Goal: Register for event/course

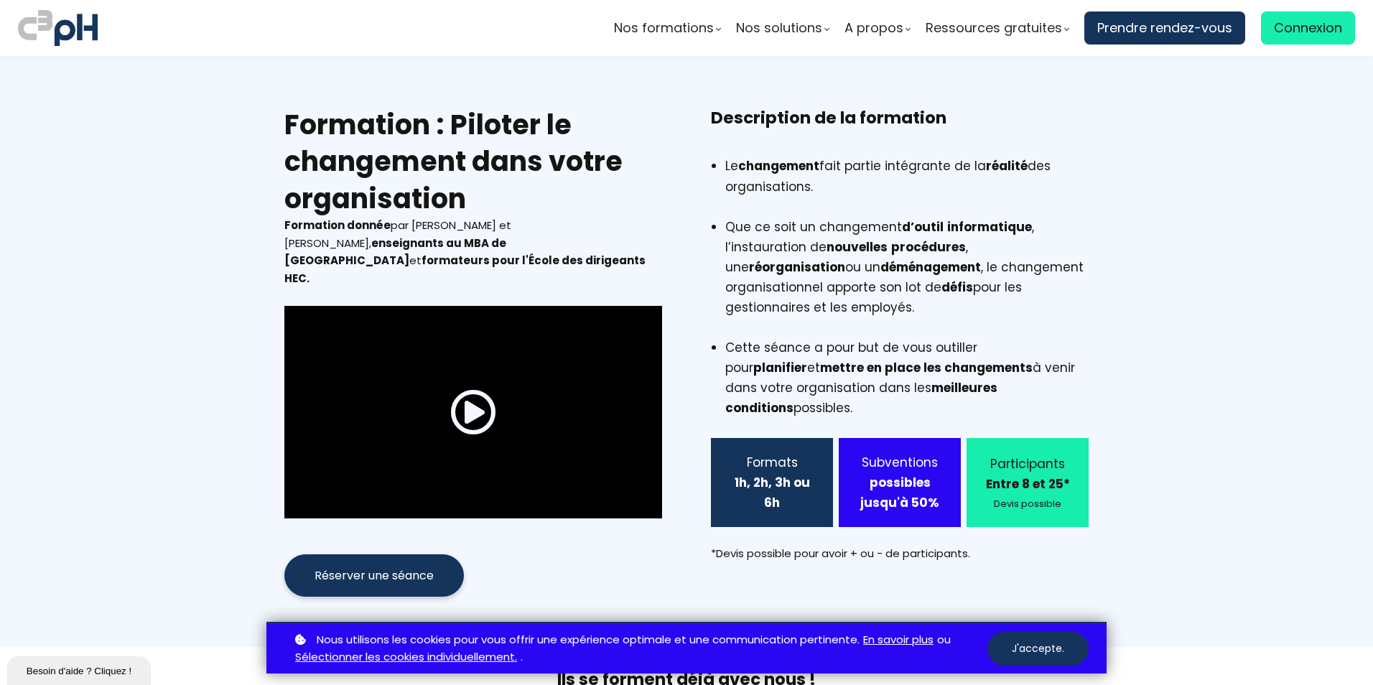
click at [820, 484] on div "Formats 1h, 2h, 3h ou 6h" at bounding box center [772, 482] width 122 height 89
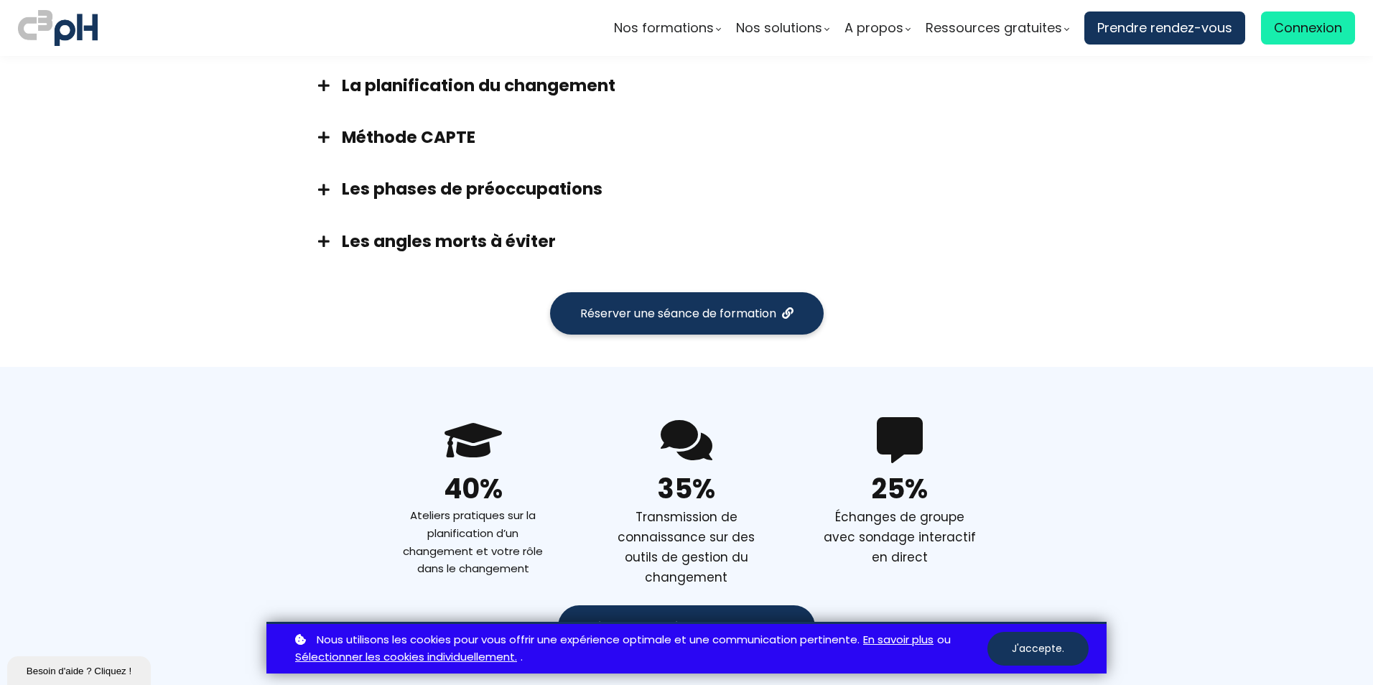
scroll to position [1149, 0]
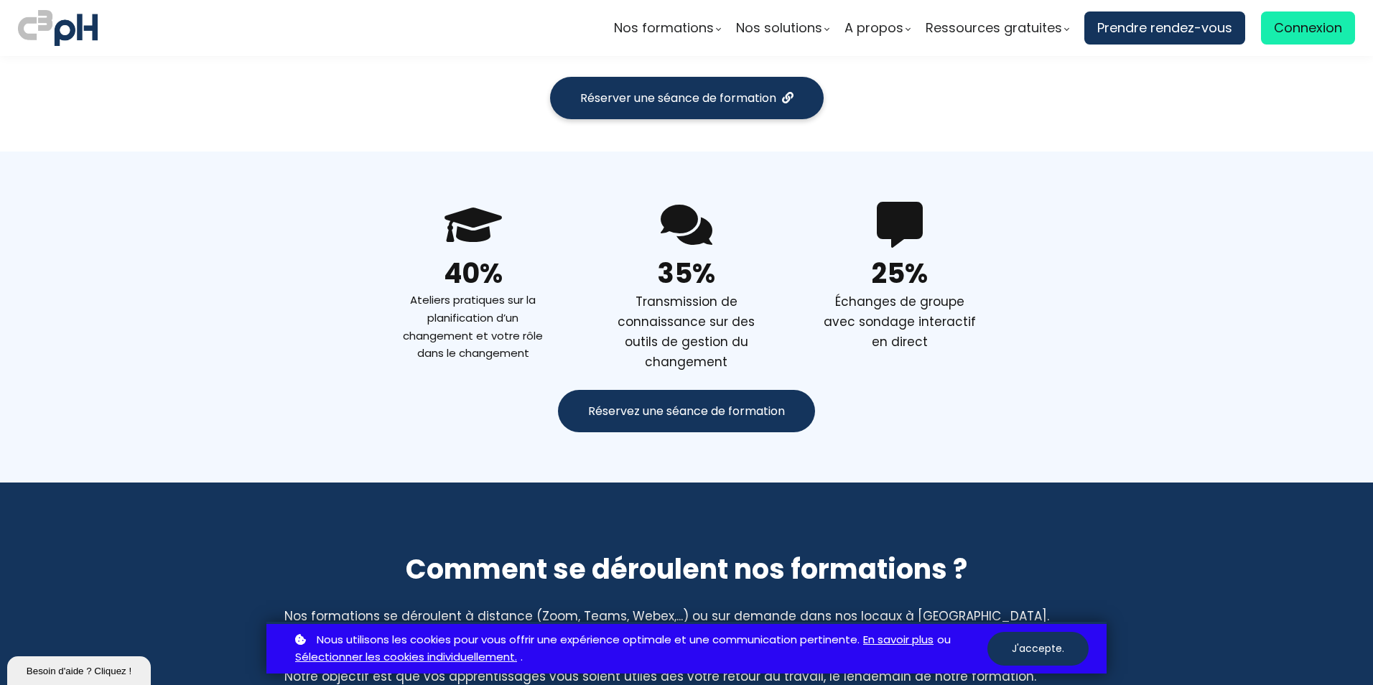
click at [722, 390] on button "Réservez une séance de formation" at bounding box center [686, 411] width 257 height 42
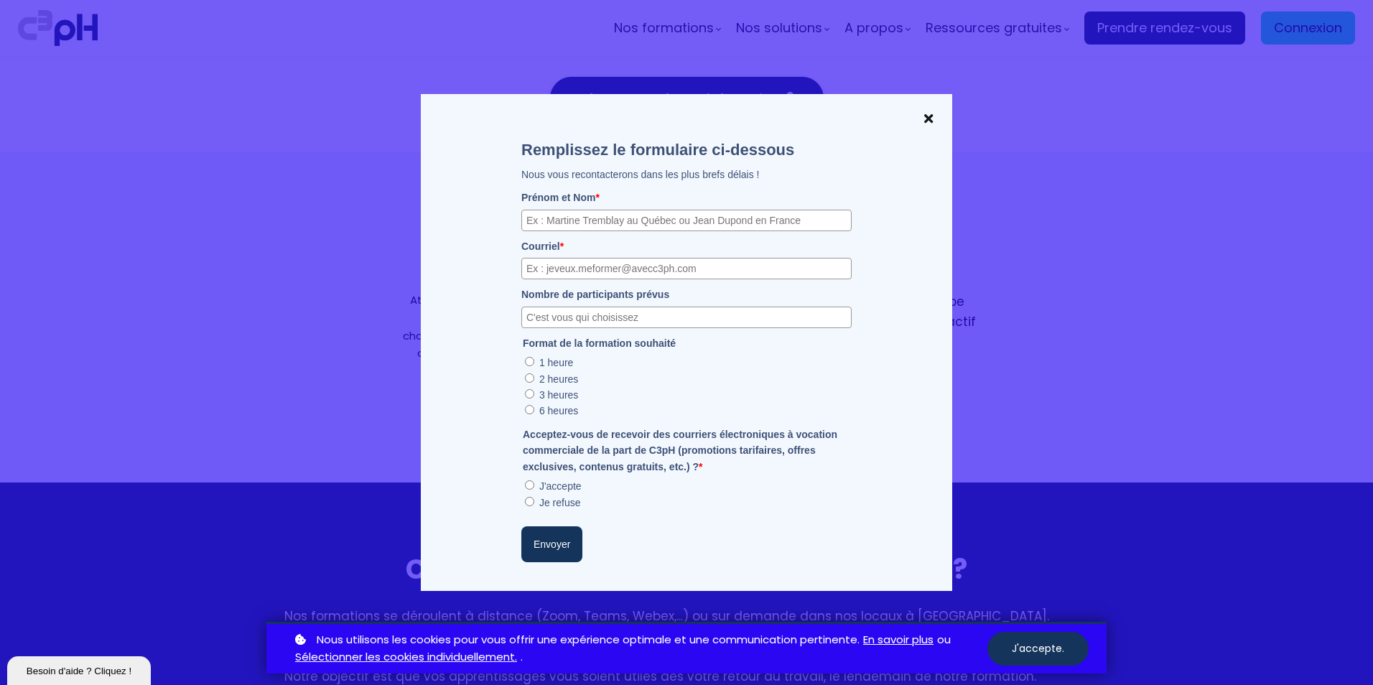
click at [926, 119] on span at bounding box center [928, 118] width 19 height 20
